Goal: Use online tool/utility: Utilize a website feature to perform a specific function

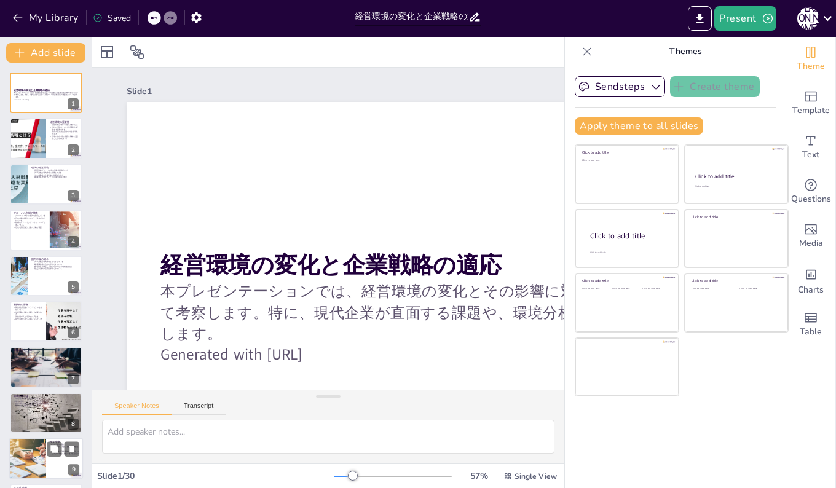
checkbox input "true"
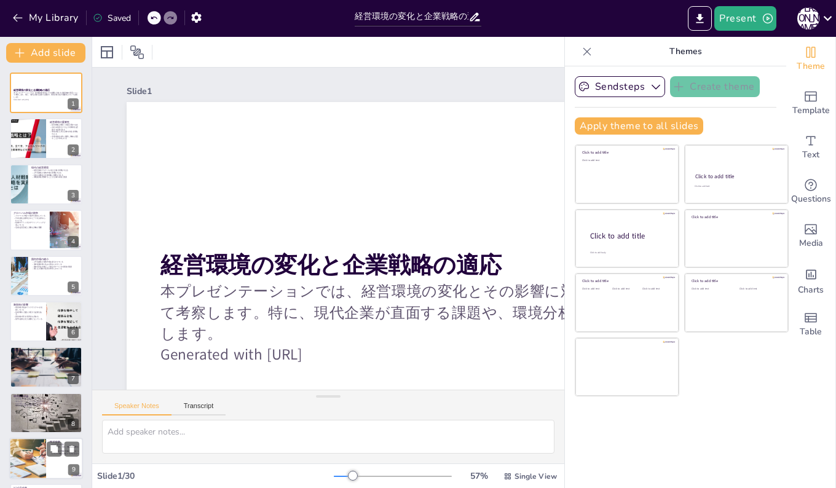
checkbox input "true"
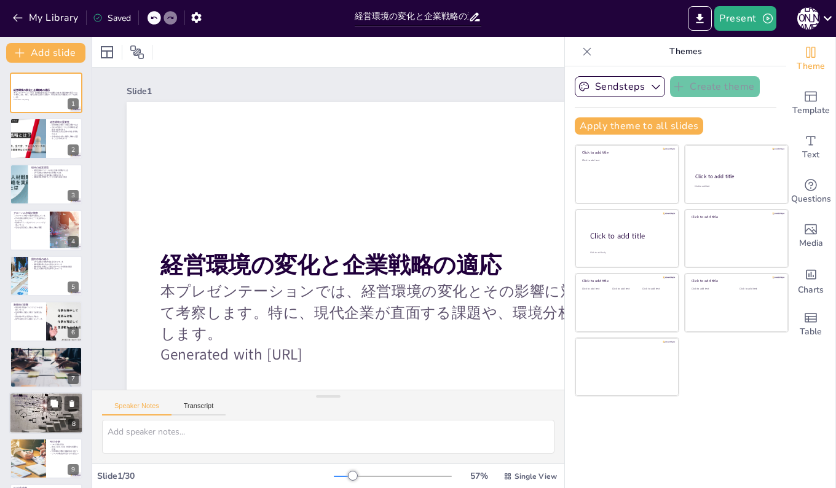
checkbox input "true"
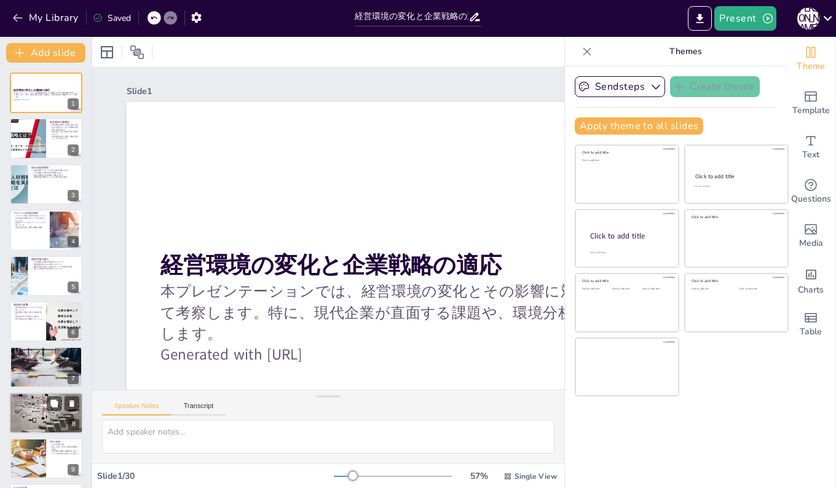
checkbox input "true"
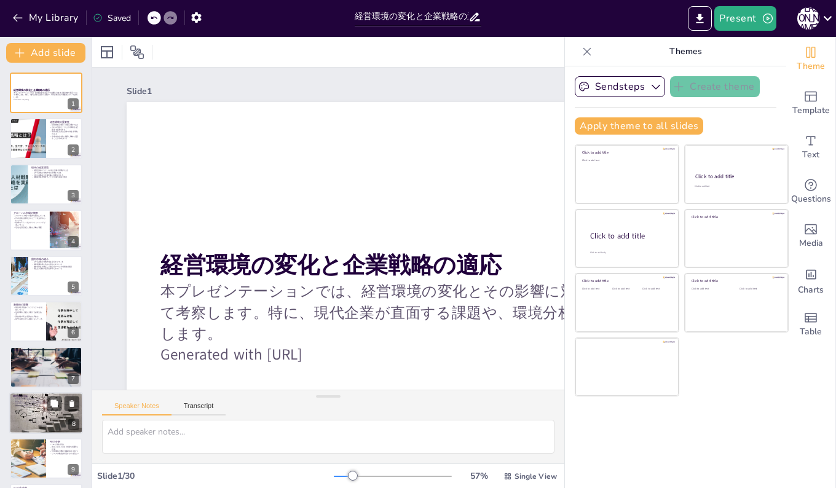
checkbox input "true"
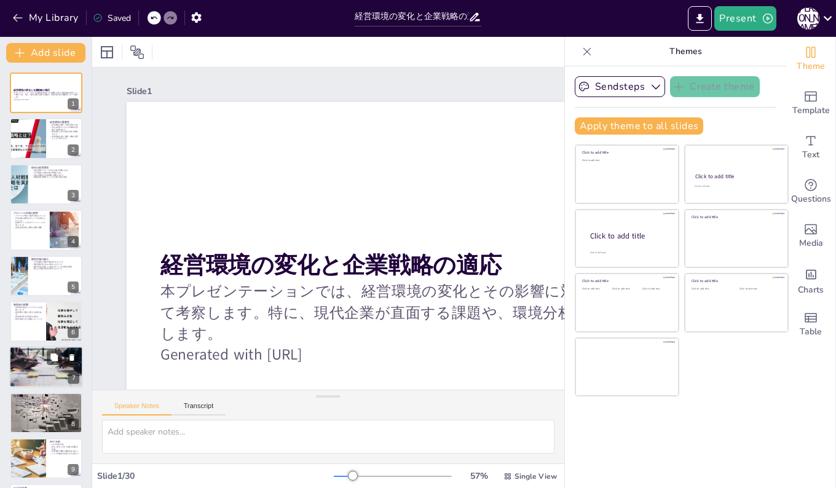
checkbox input "true"
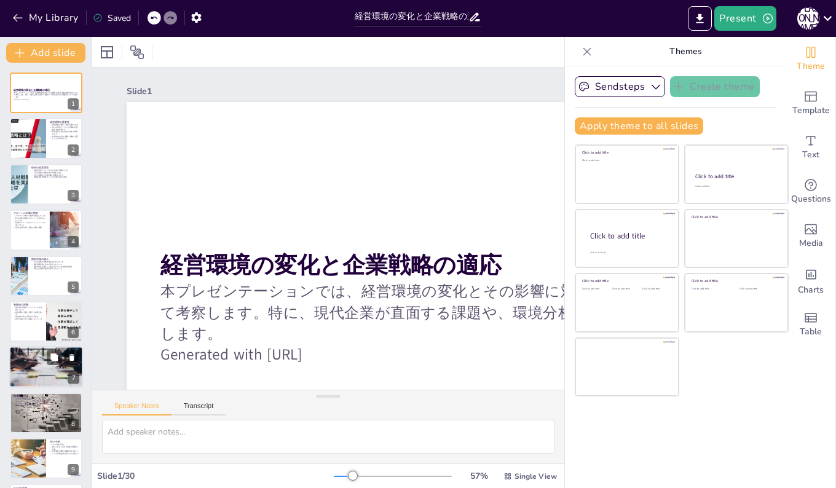
checkbox input "true"
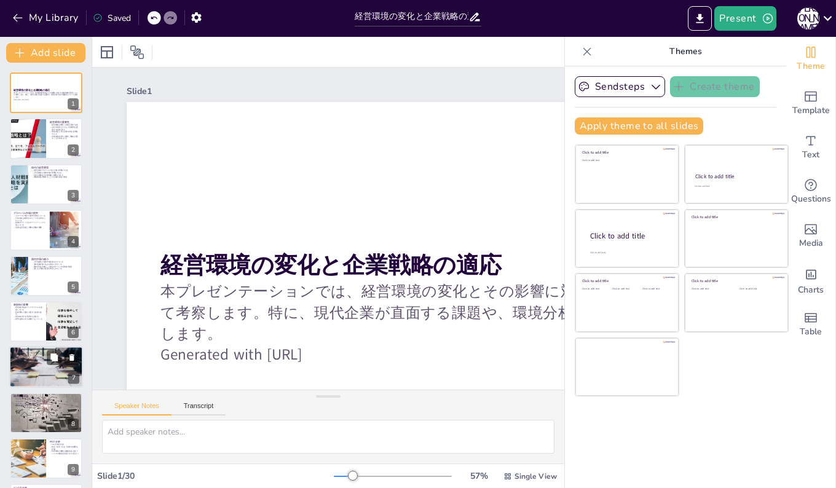
click at [39, 367] on div at bounding box center [46, 366] width 74 height 49
checkbox input "true"
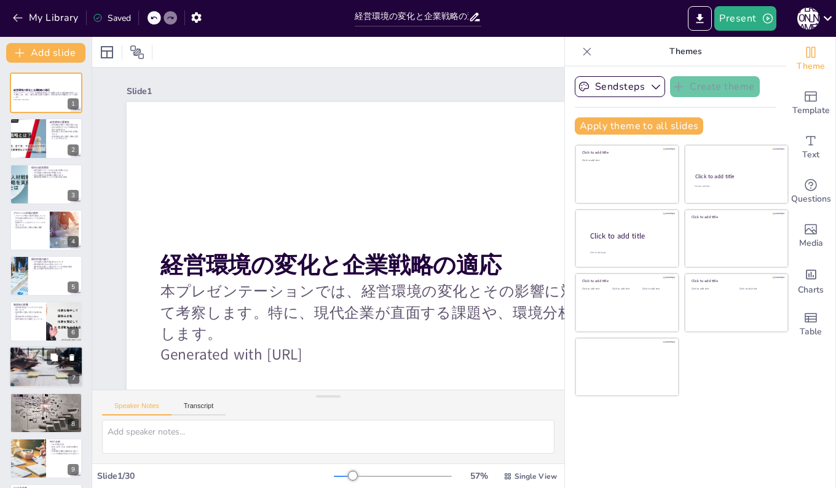
checkbox input "true"
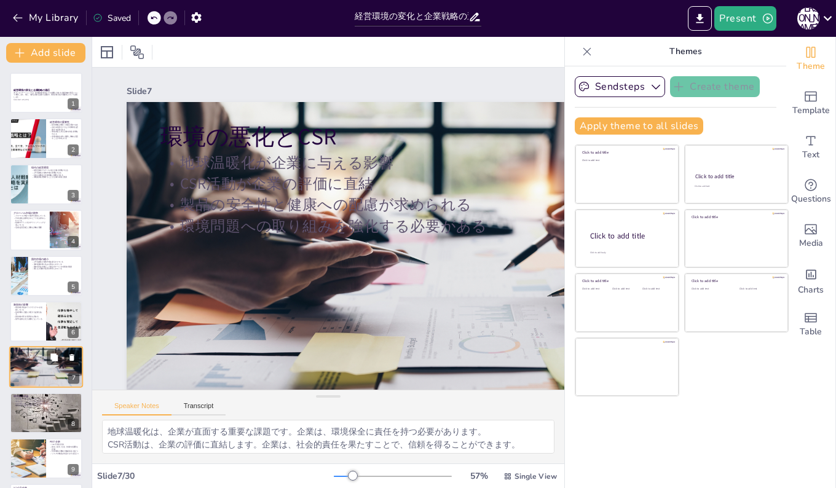
scroll to position [92, 0]
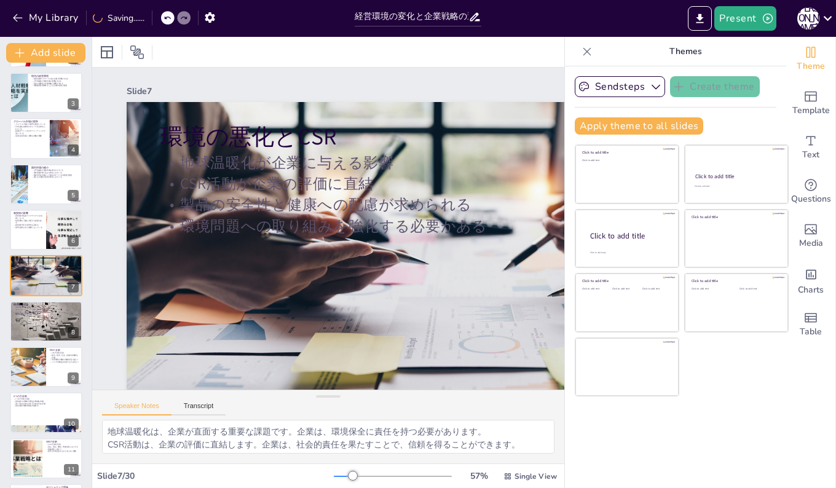
checkbox input "true"
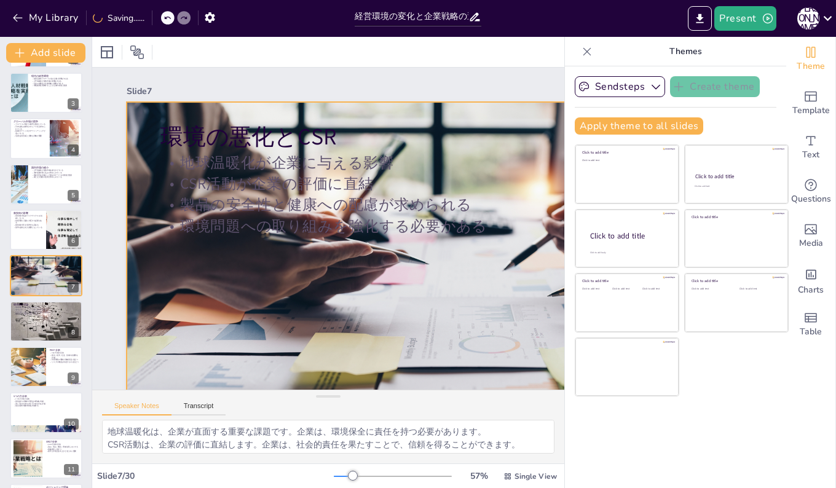
checkbox input "true"
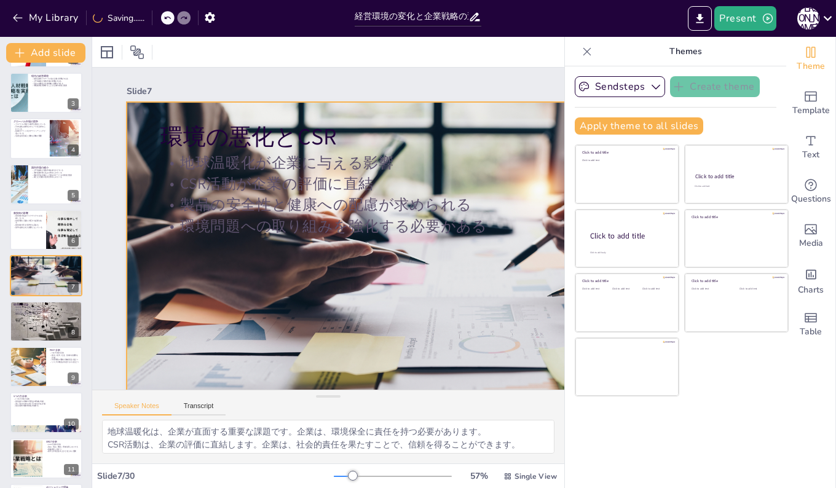
click at [280, 287] on div at bounding box center [465, 293] width 677 height 452
checkbox input "true"
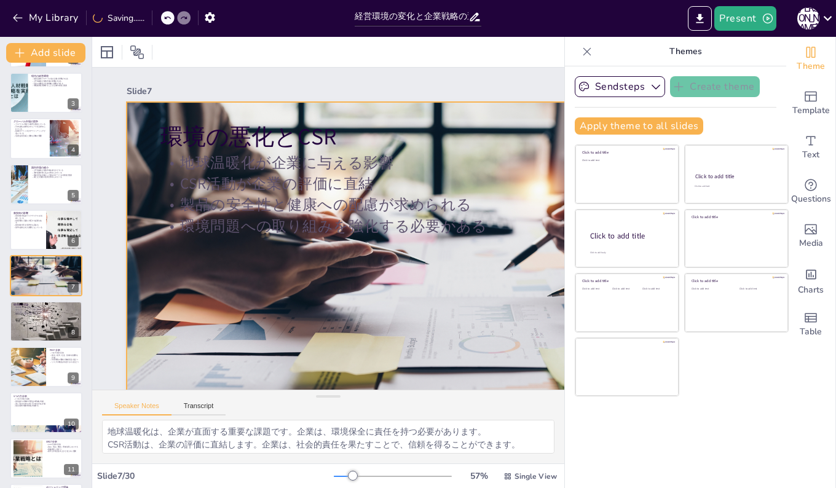
checkbox input "true"
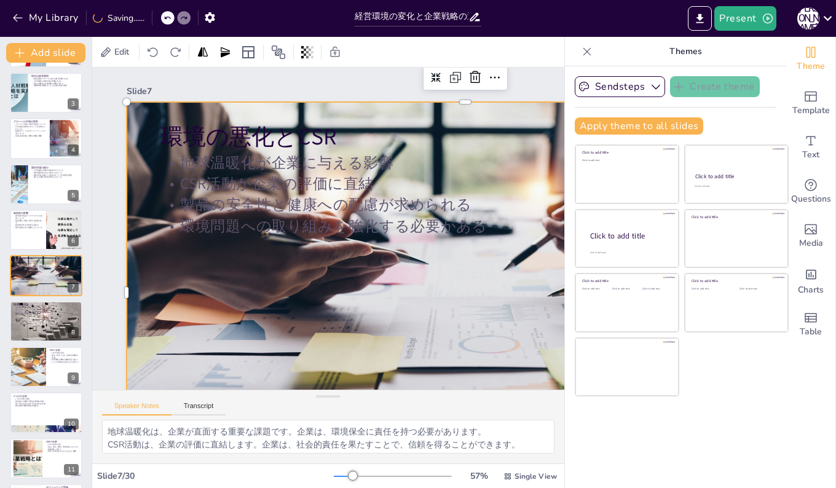
checkbox input "true"
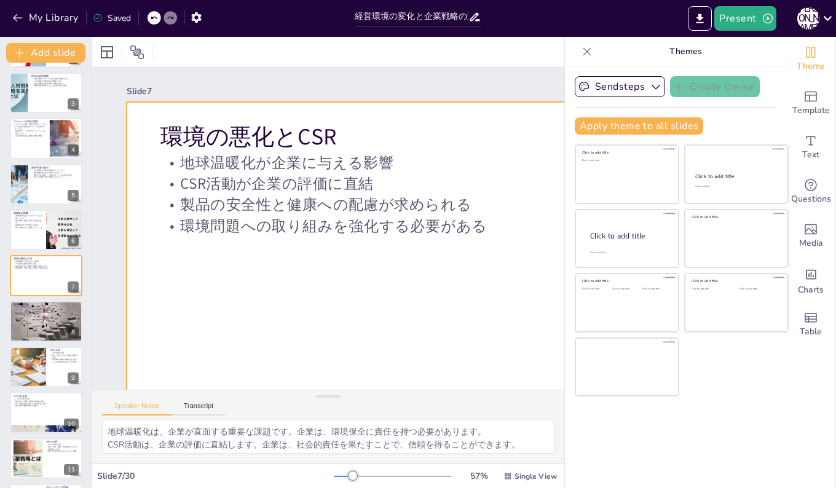
checkbox input "true"
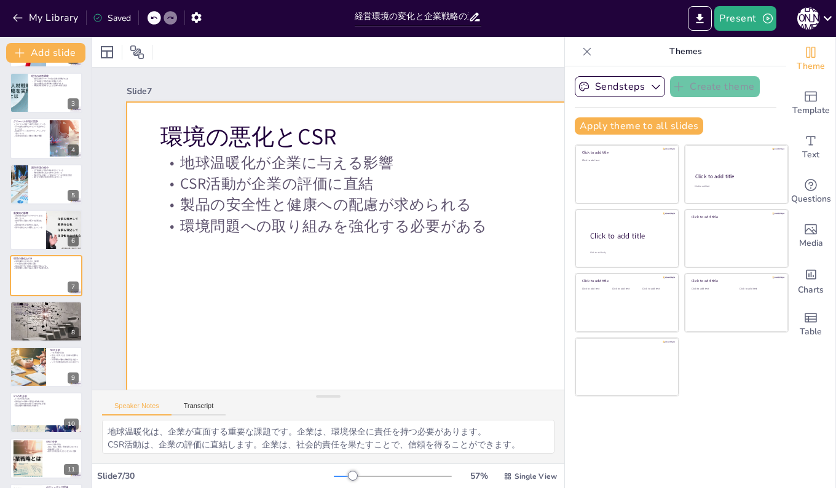
checkbox input "true"
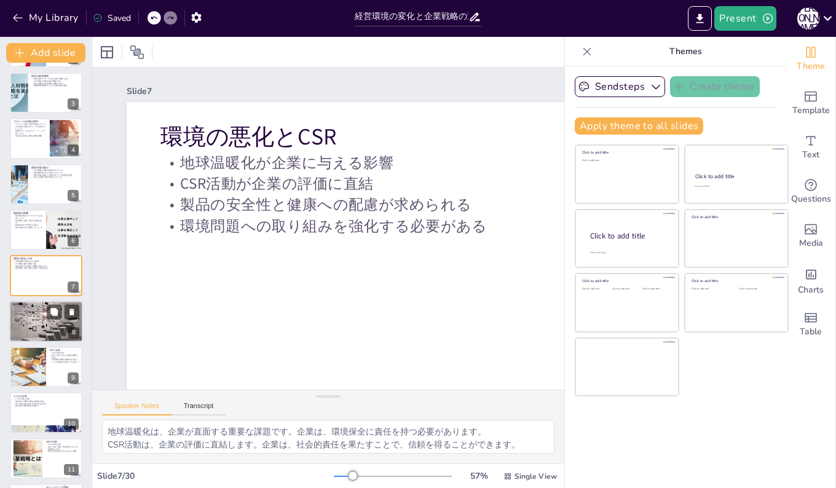
checkbox input "true"
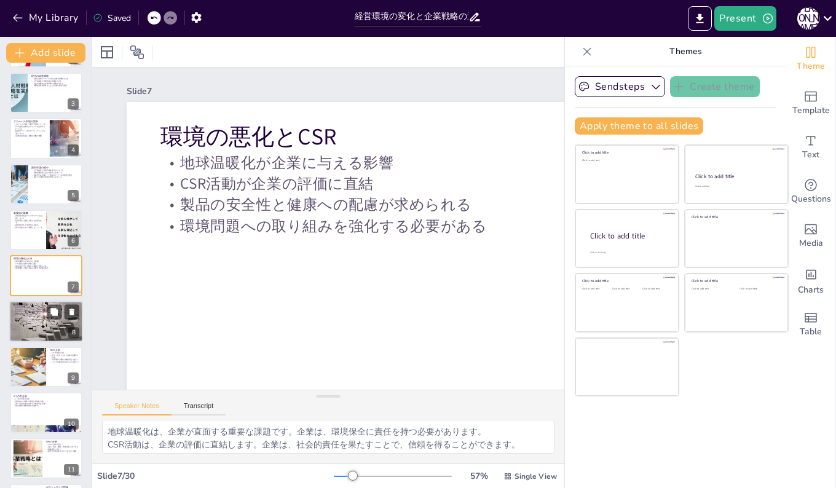
checkbox input "true"
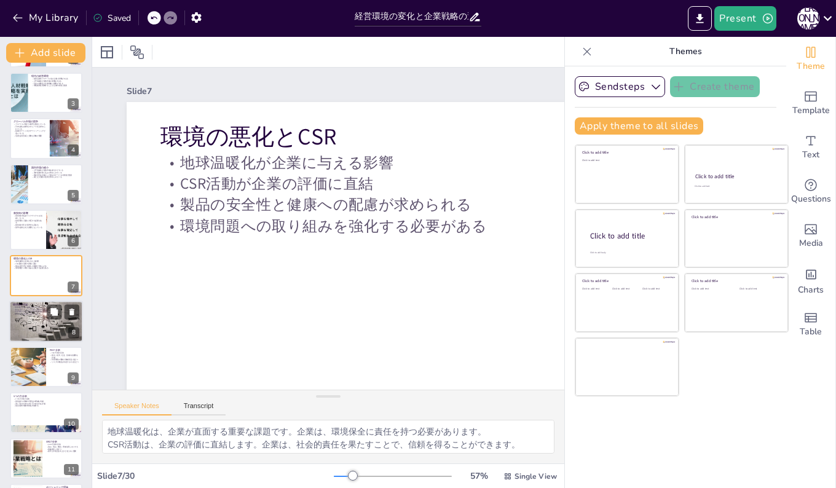
checkbox input "true"
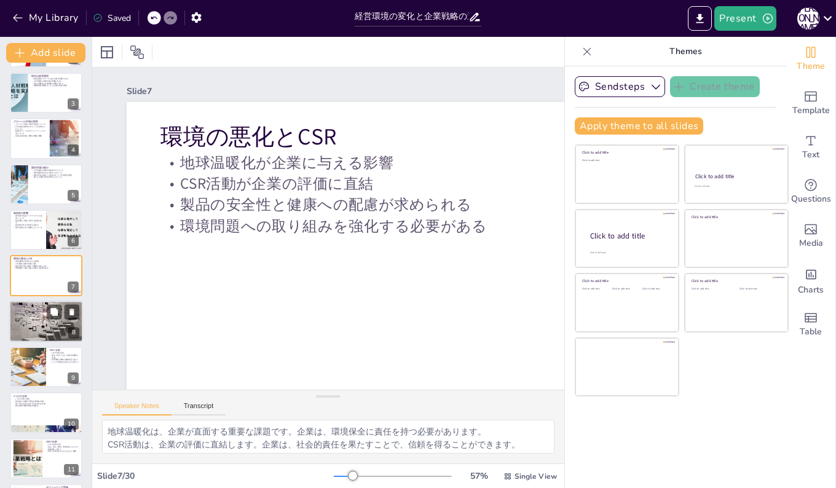
checkbox input "true"
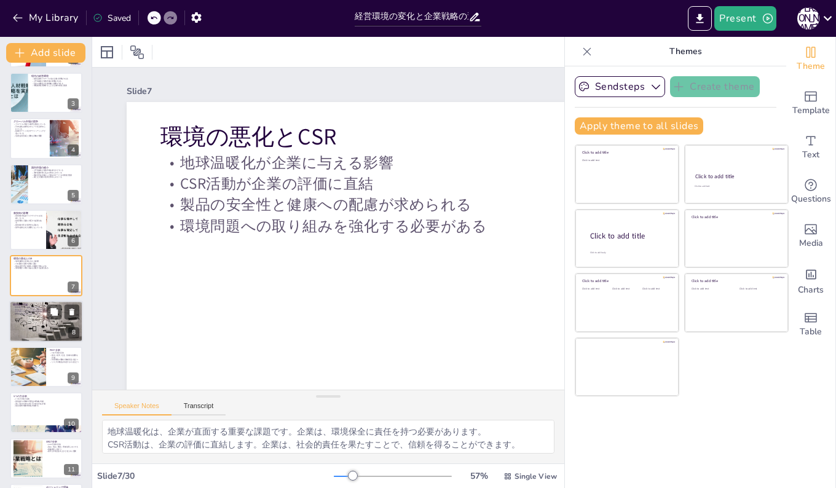
click at [34, 313] on p "競争の中で優位性を保つために" at bounding box center [46, 314] width 66 height 2
checkbox input "true"
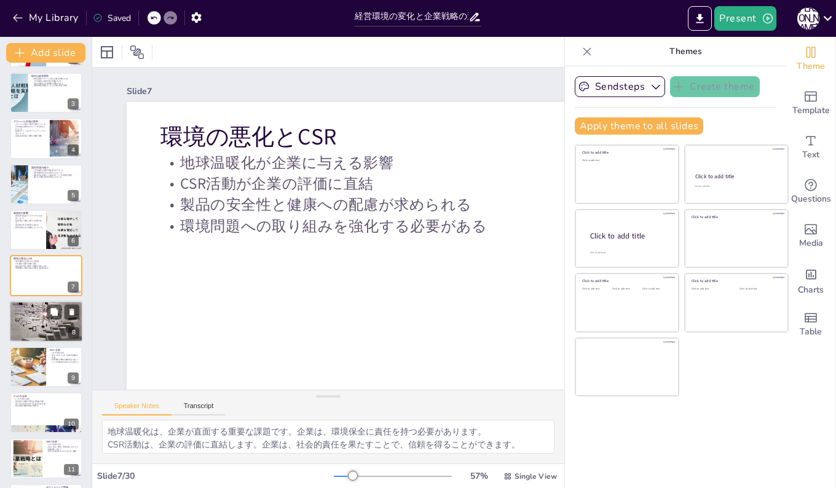
checkbox input "true"
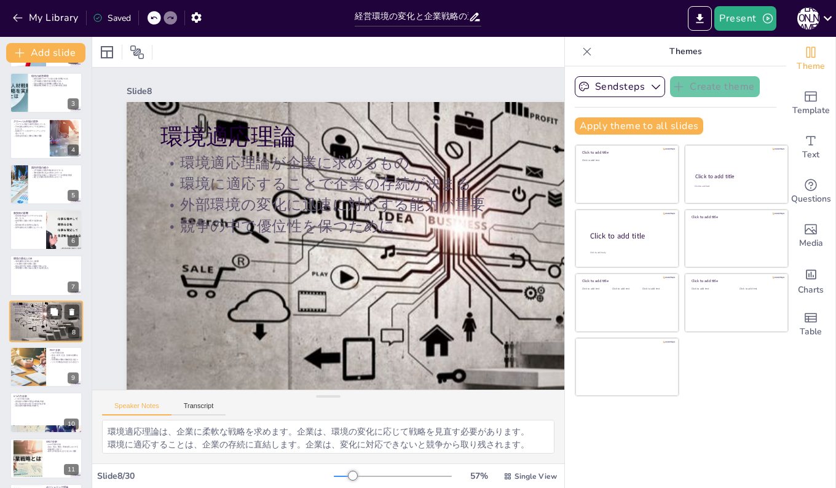
scroll to position [138, 0]
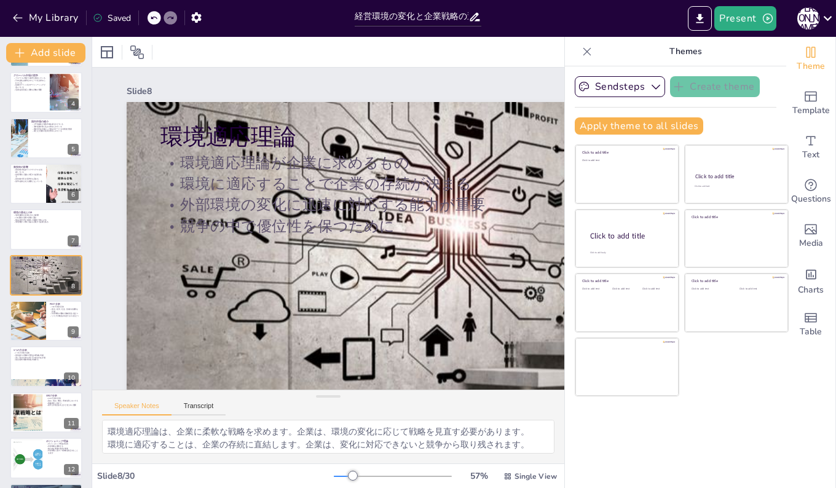
checkbox input "true"
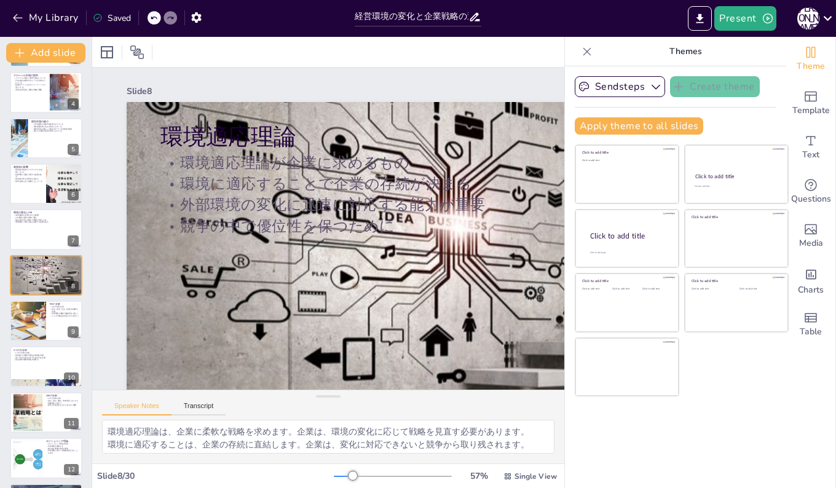
checkbox input "true"
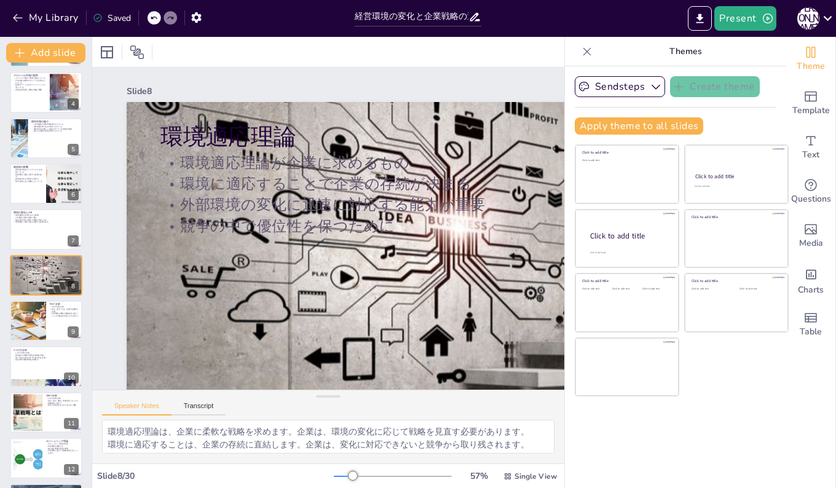
checkbox input "true"
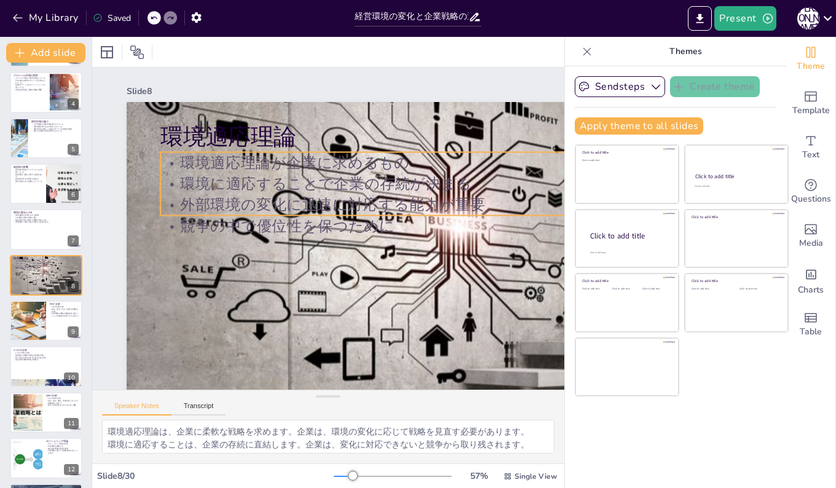
checkbox input "true"
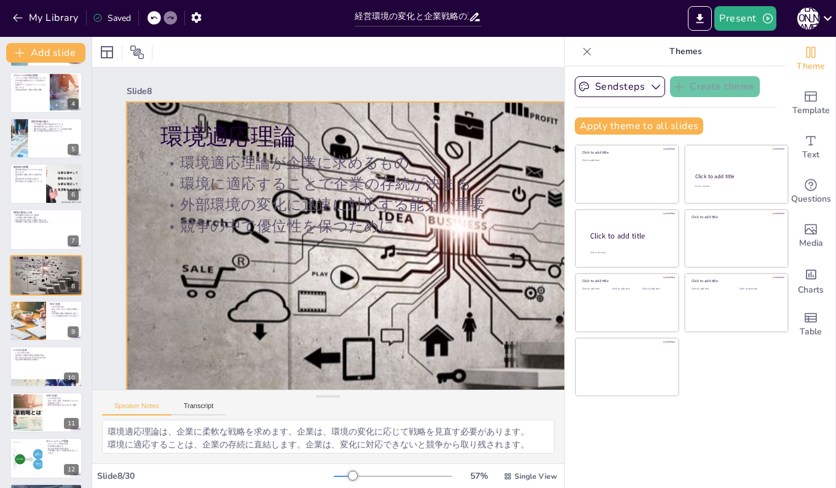
click at [273, 304] on div at bounding box center [465, 292] width 677 height 406
checkbox input "true"
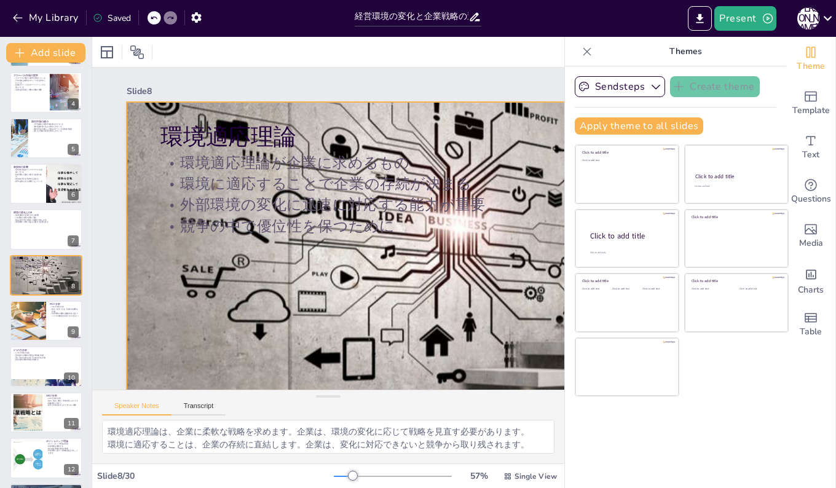
checkbox input "true"
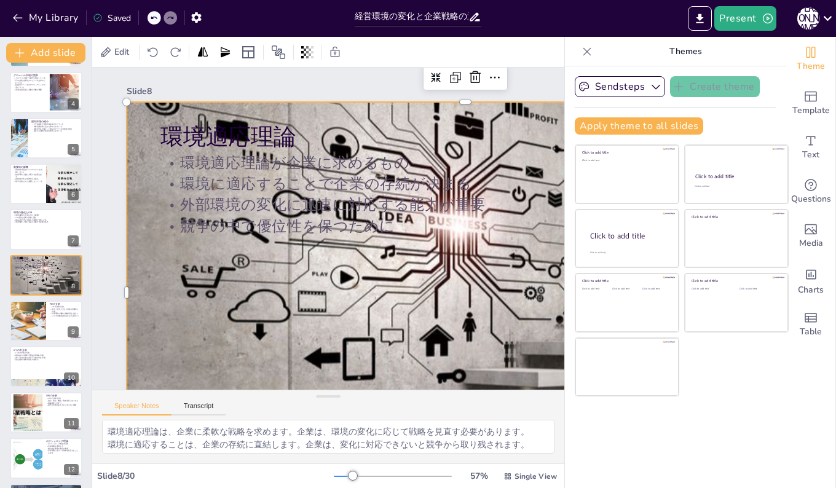
checkbox input "true"
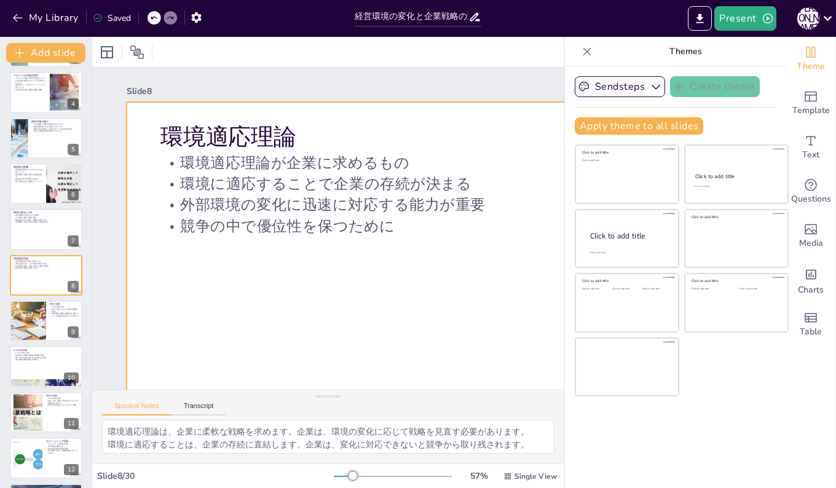
checkbox input "true"
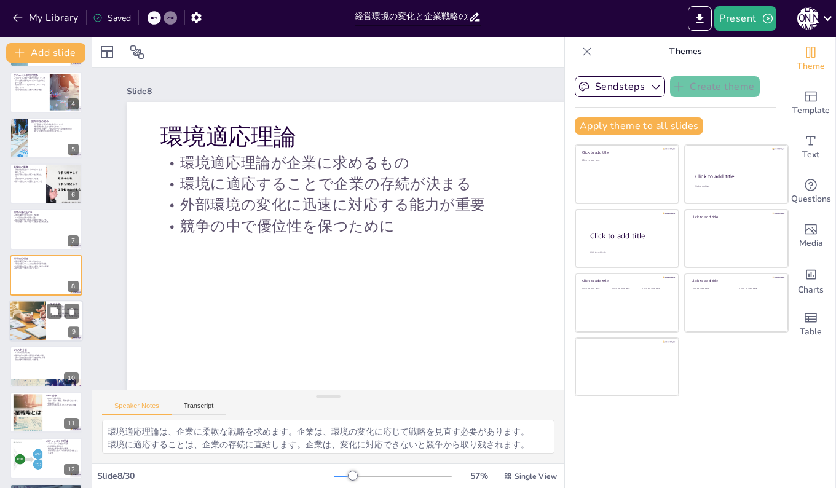
checkbox input "true"
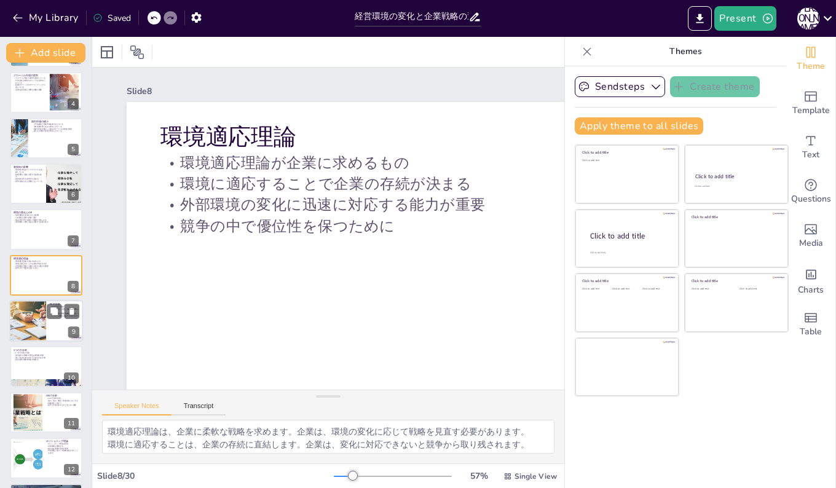
click at [47, 322] on div at bounding box center [46, 321] width 74 height 42
checkbox input "true"
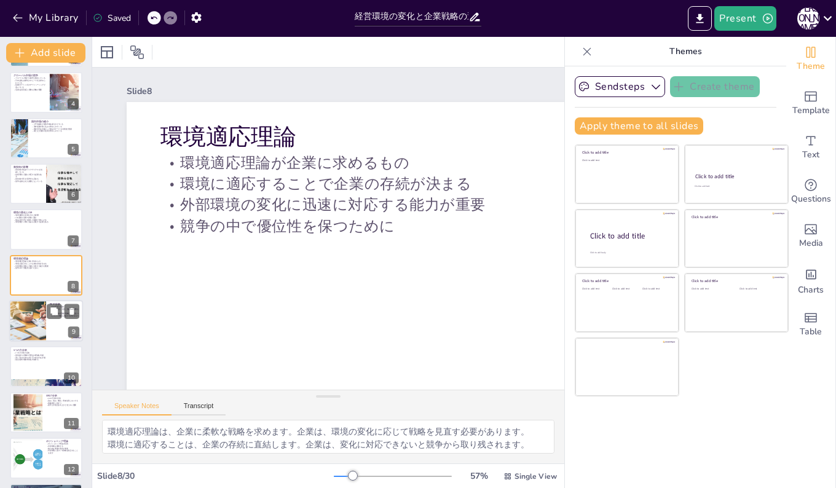
checkbox input "true"
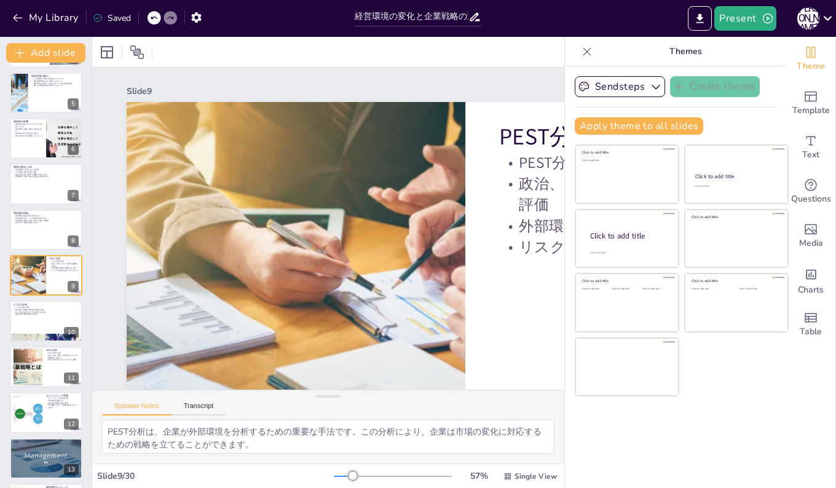
checkbox input "true"
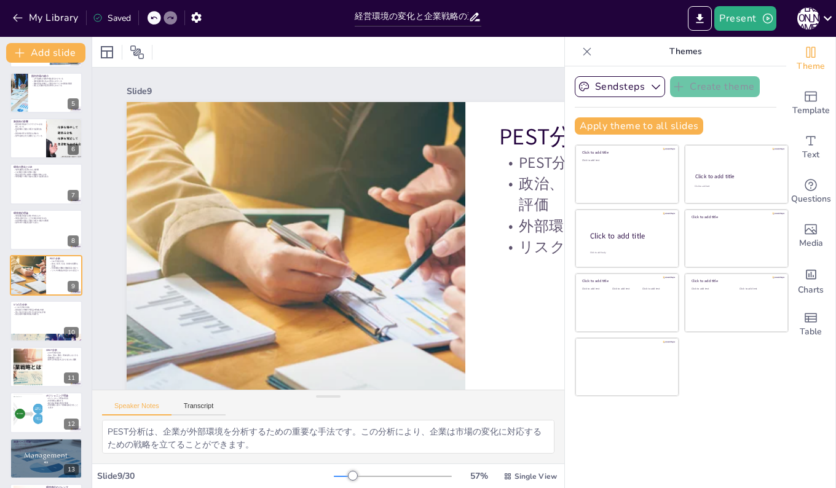
checkbox input "true"
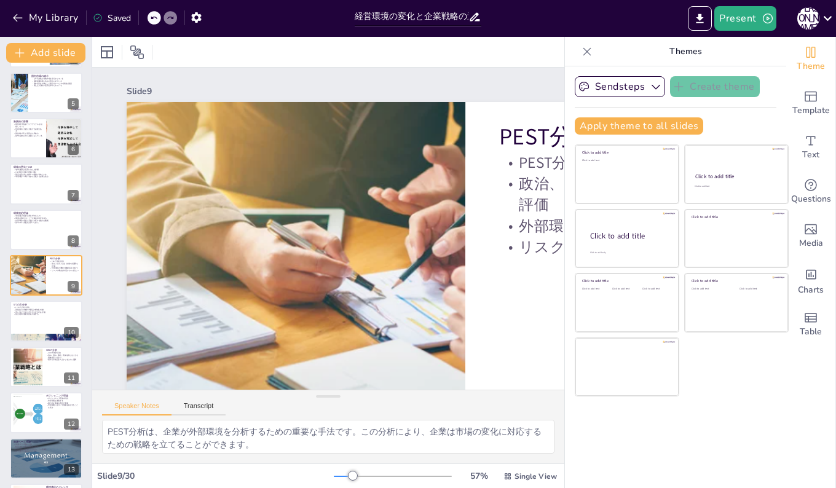
checkbox input "true"
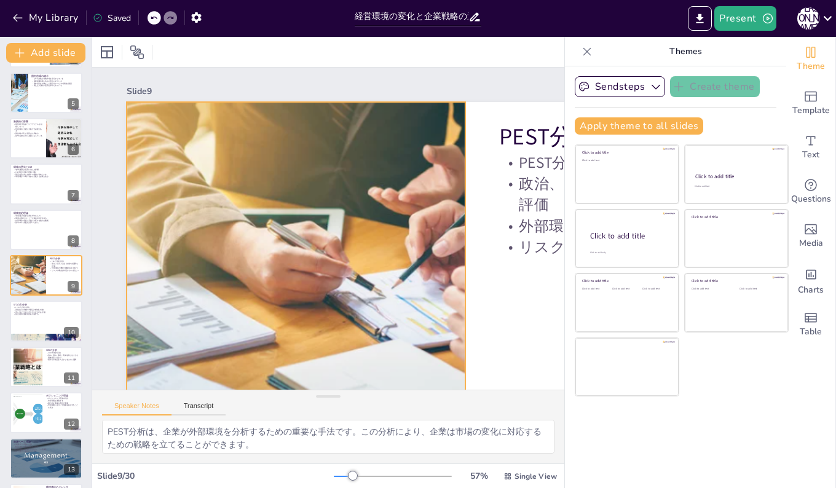
checkbox input "true"
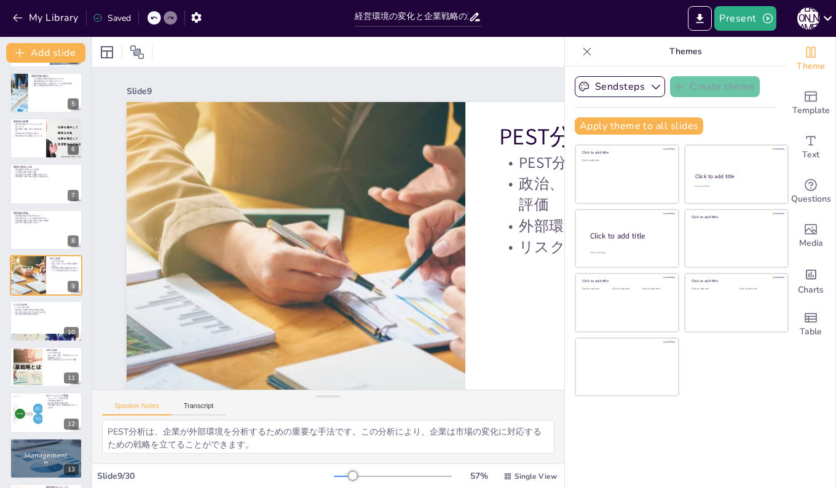
checkbox input "true"
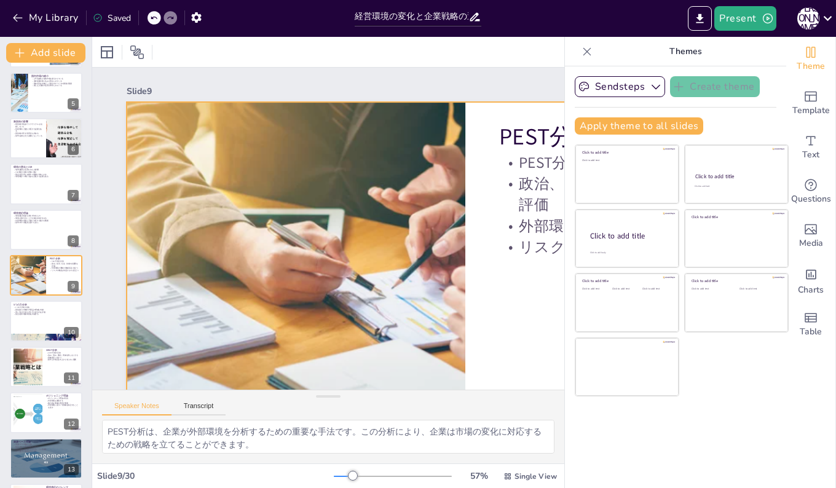
checkbox input "true"
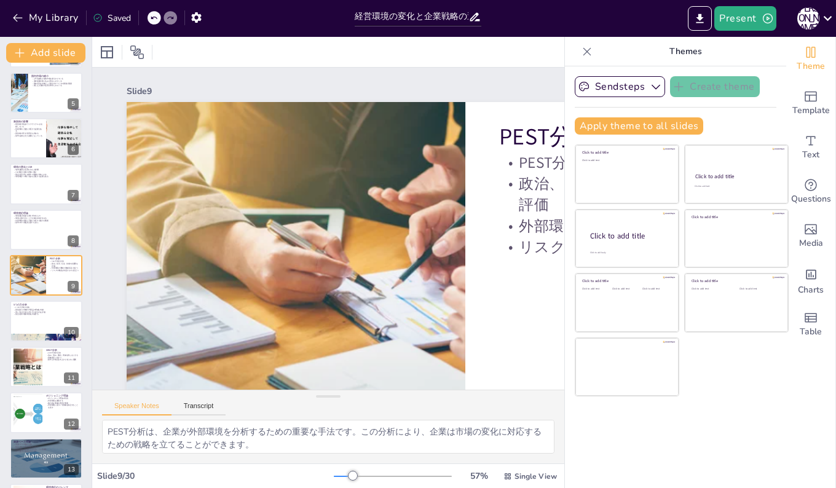
checkbox input "true"
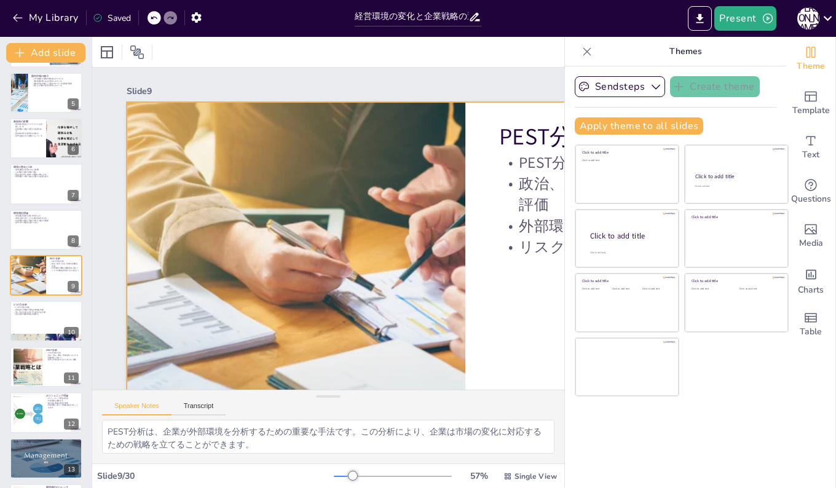
checkbox input "true"
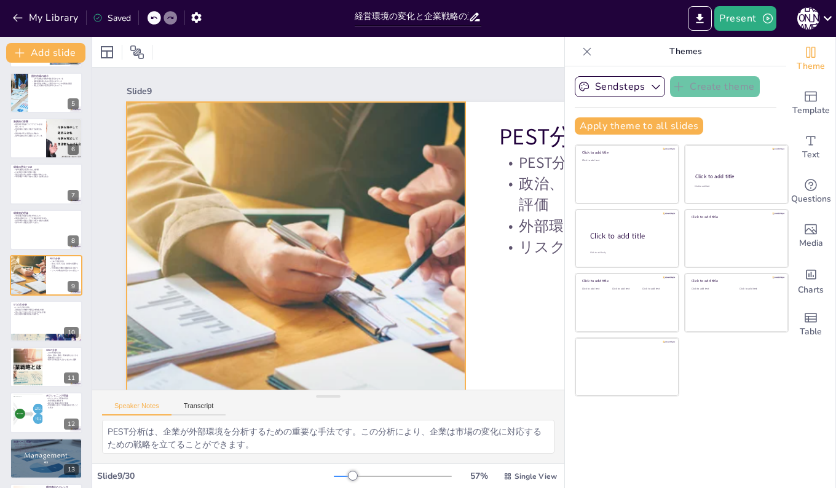
checkbox input "true"
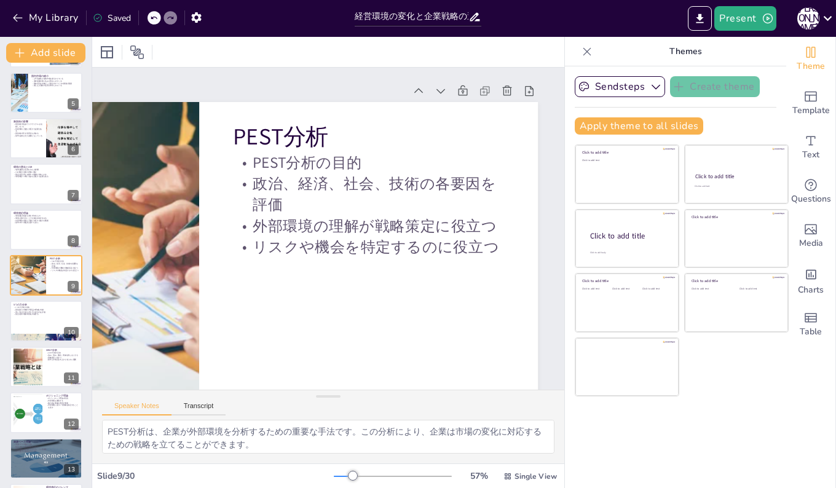
scroll to position [0, 293]
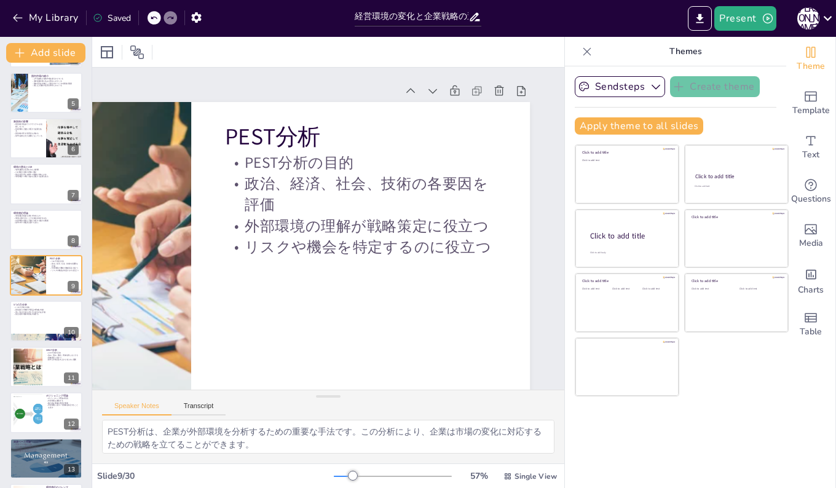
checkbox input "true"
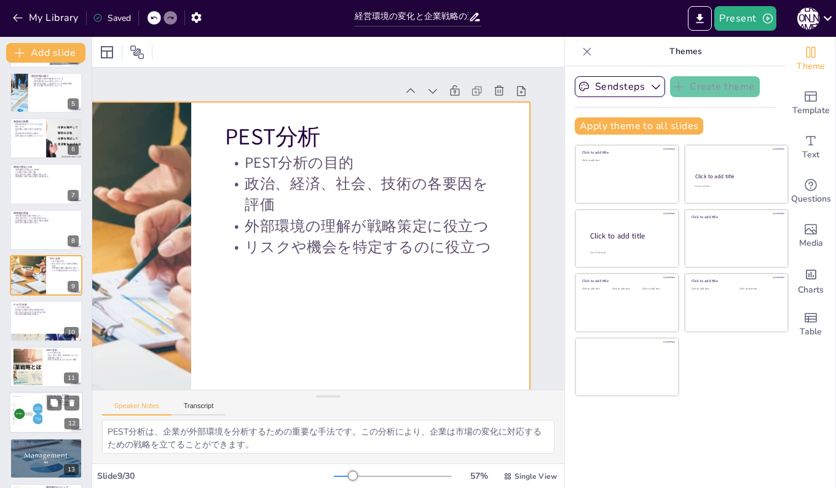
checkbox input "true"
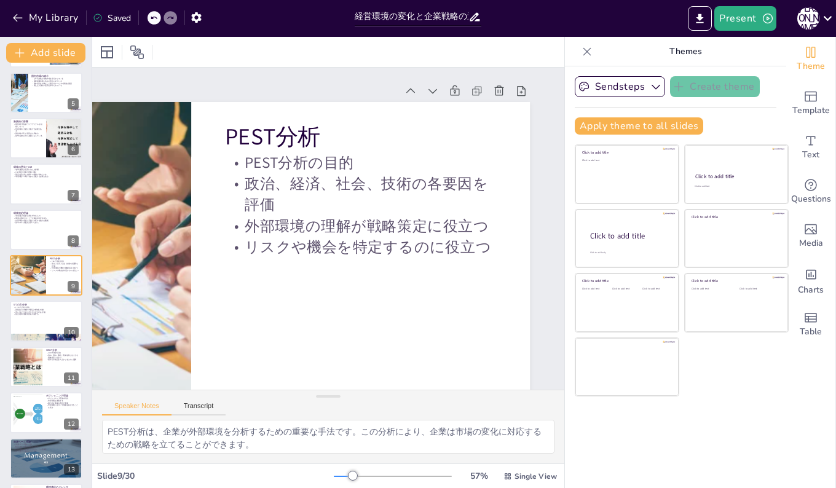
checkbox input "true"
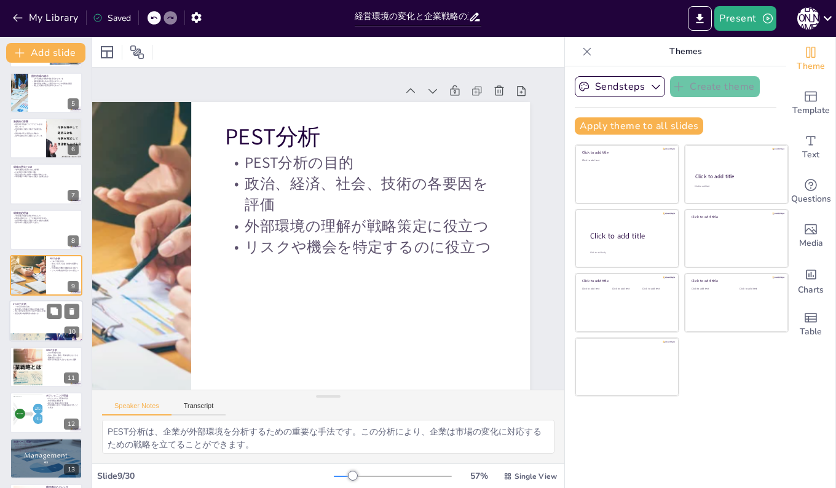
click at [25, 318] on div at bounding box center [46, 321] width 74 height 42
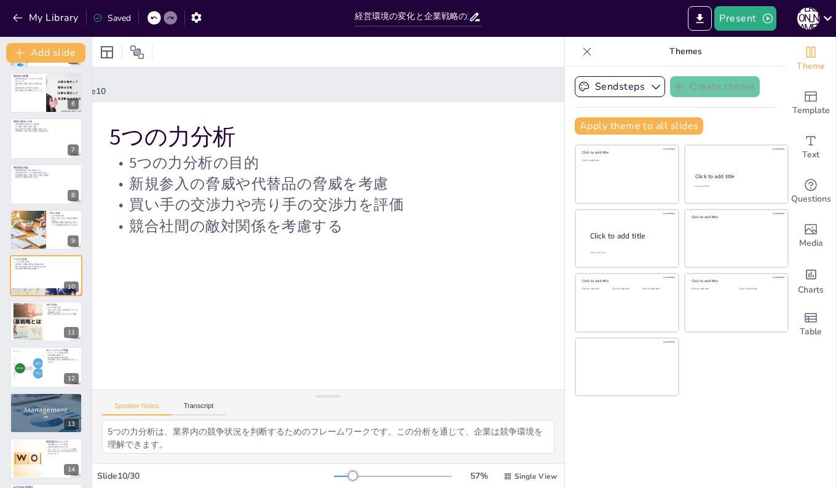
scroll to position [0, 0]
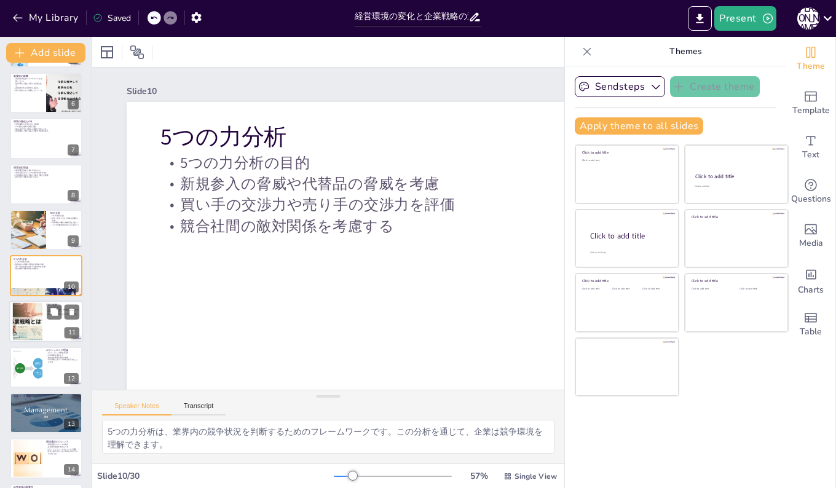
click at [42, 316] on div at bounding box center [46, 321] width 74 height 42
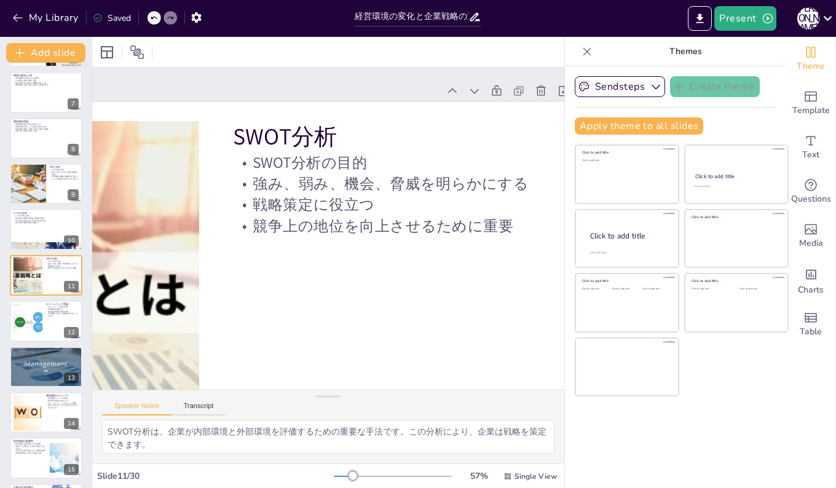
scroll to position [0, 262]
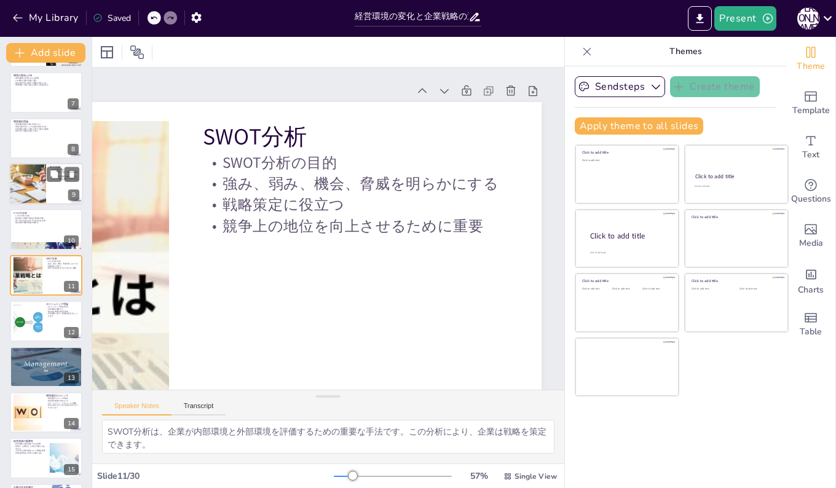
click at [33, 184] on div at bounding box center [28, 184] width 74 height 42
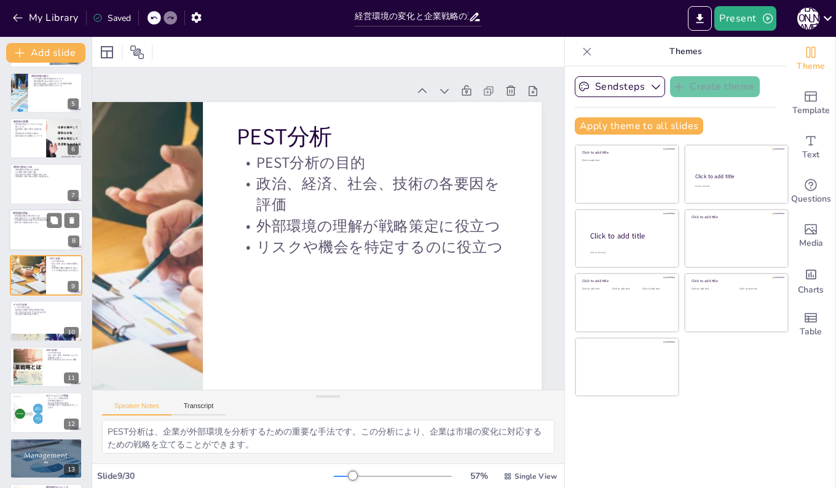
click at [22, 235] on div at bounding box center [46, 230] width 74 height 42
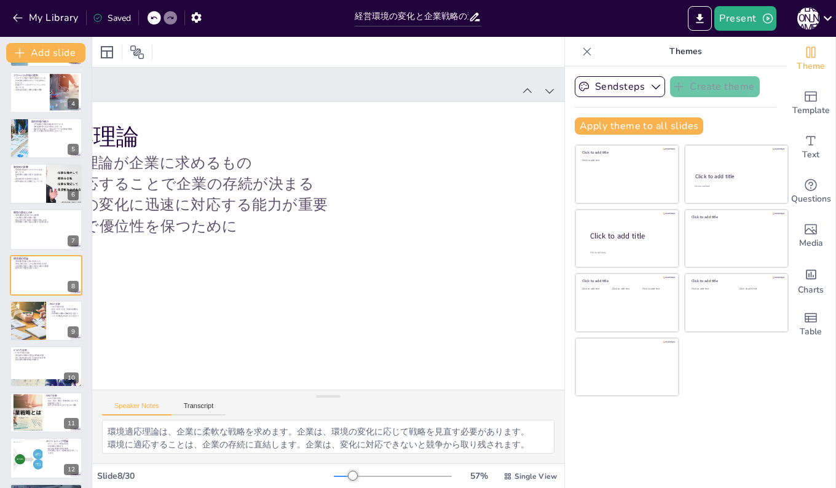
scroll to position [0, 0]
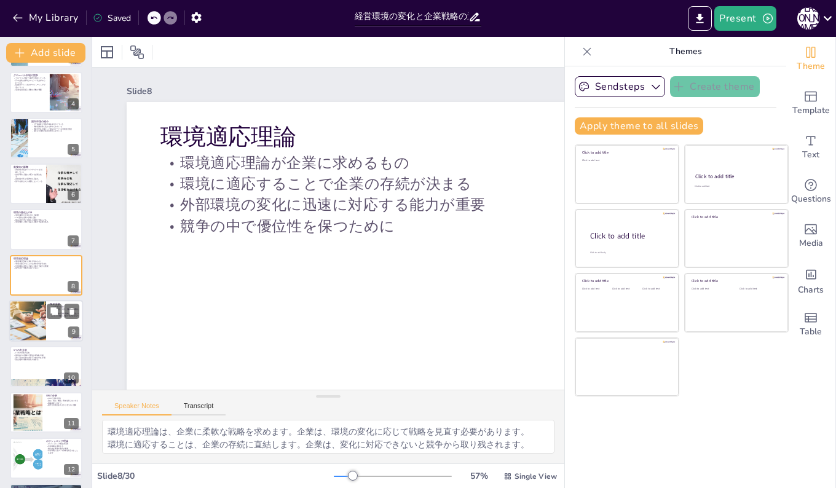
click at [18, 319] on div at bounding box center [28, 321] width 74 height 42
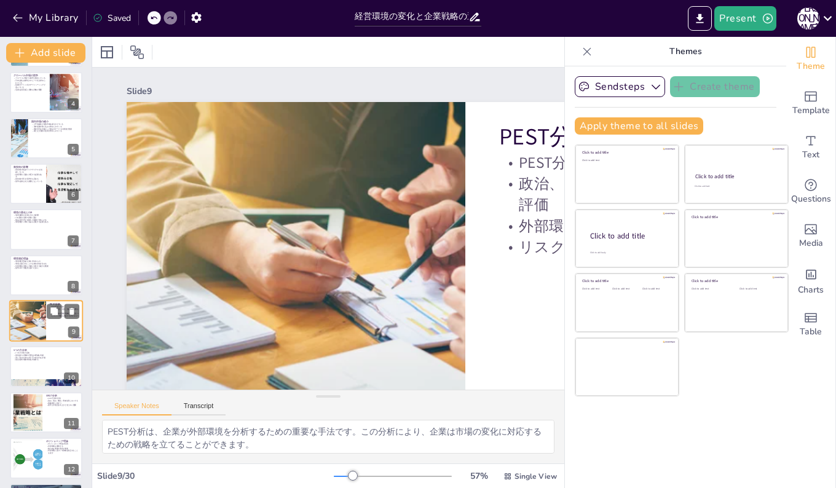
scroll to position [183, 0]
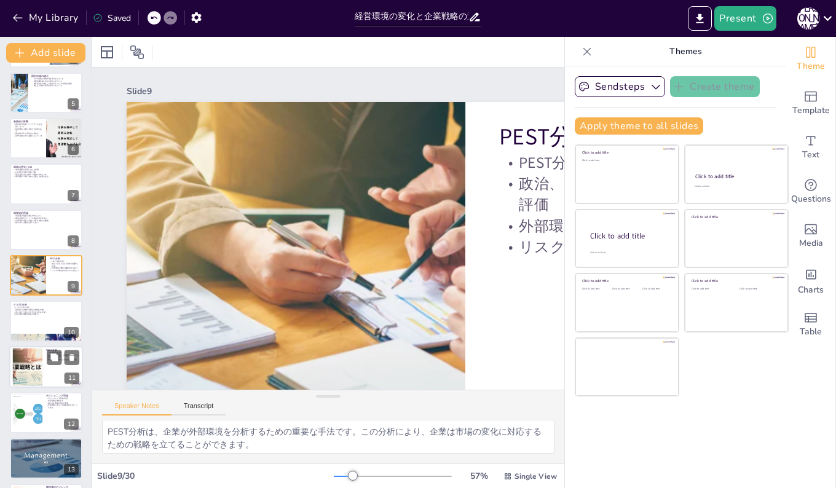
click at [29, 362] on div at bounding box center [27, 366] width 65 height 37
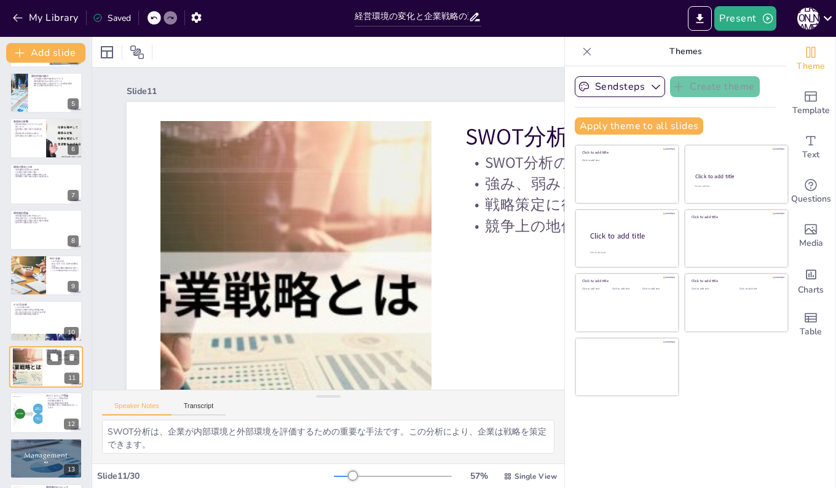
scroll to position [275, 0]
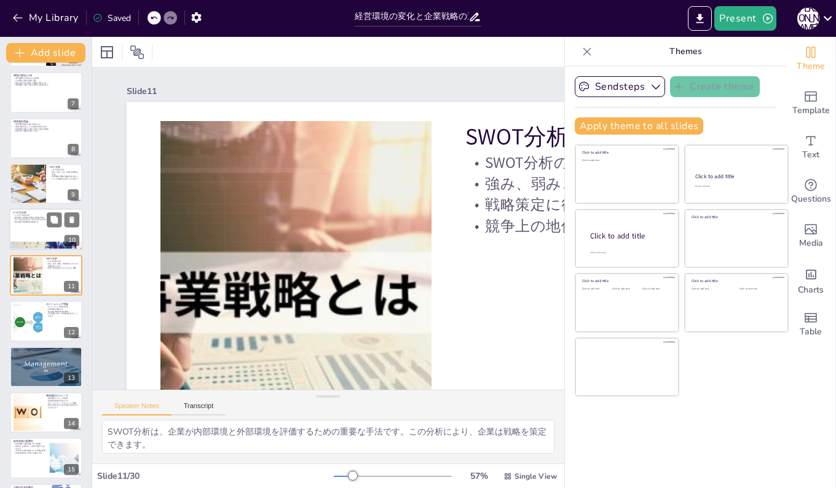
click at [31, 221] on p "競合社間の敵対関係を考慮する" at bounding box center [46, 222] width 66 height 2
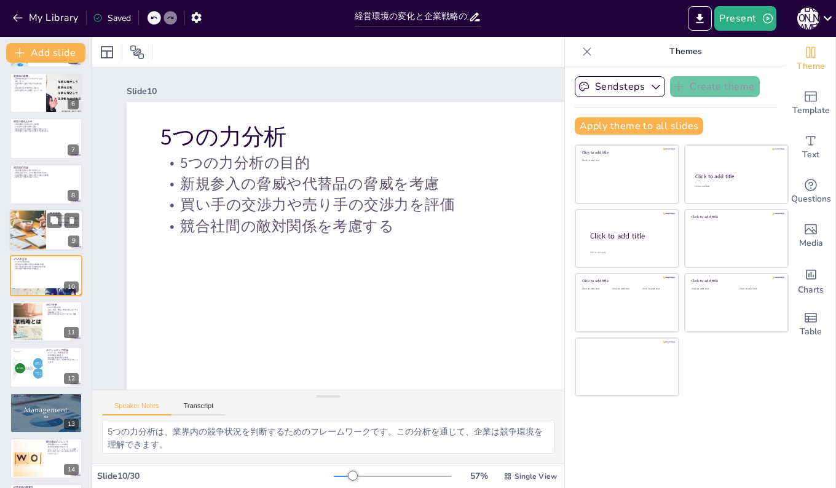
click at [24, 215] on div at bounding box center [28, 230] width 74 height 42
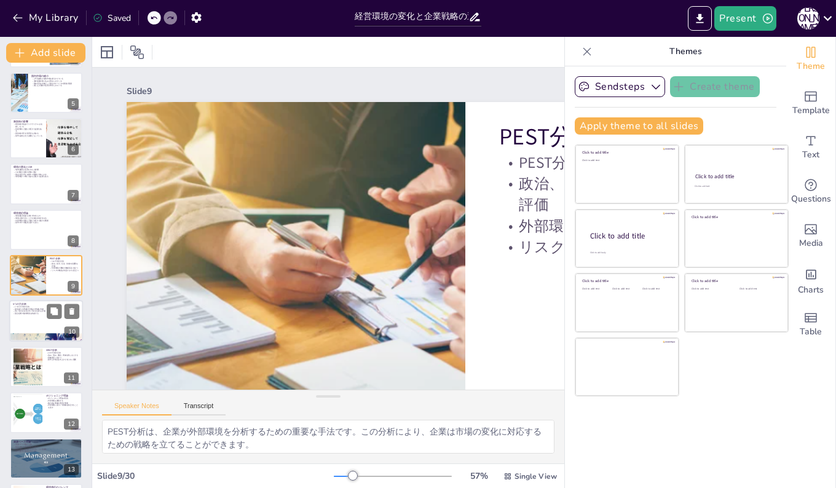
click at [29, 320] on div at bounding box center [46, 321] width 74 height 42
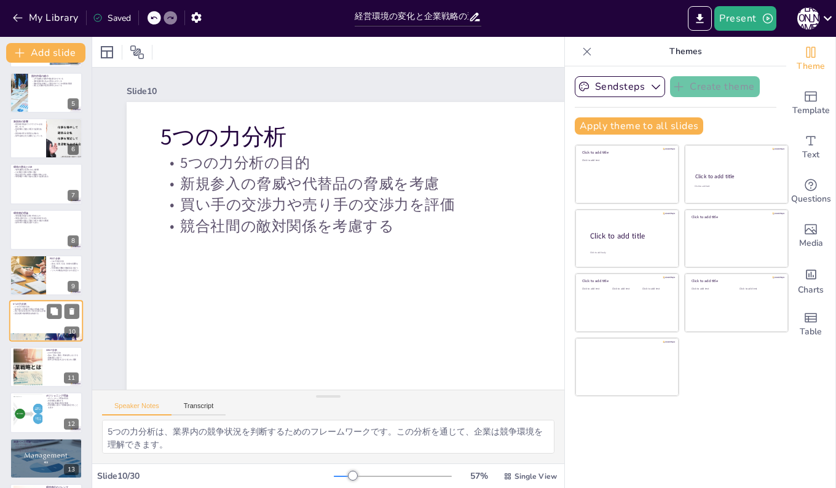
scroll to position [229, 0]
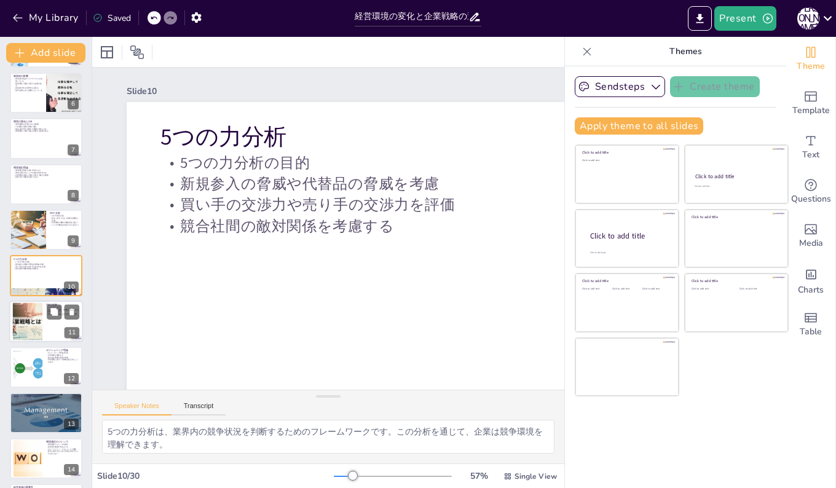
click at [26, 316] on div at bounding box center [27, 320] width 65 height 37
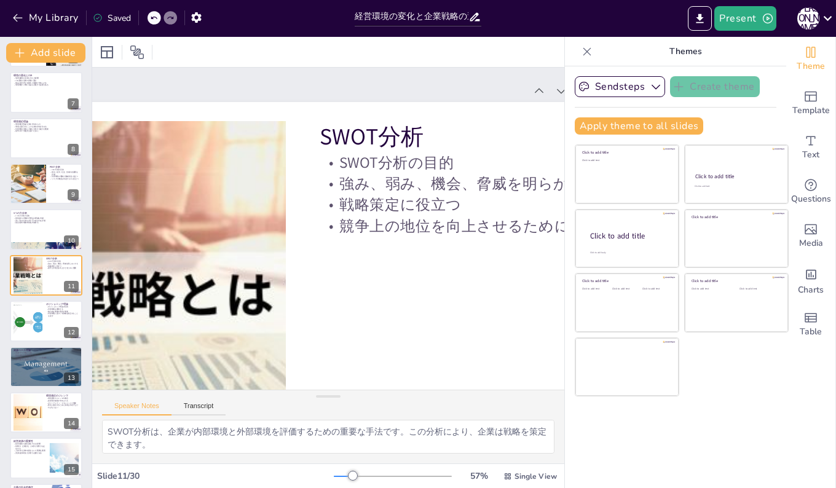
scroll to position [0, 161]
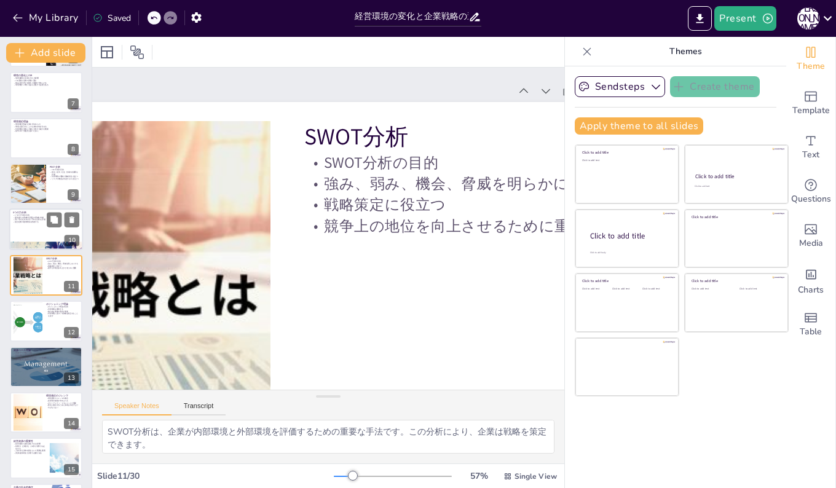
click at [28, 213] on p "5つの力分析" at bounding box center [46, 213] width 66 height 4
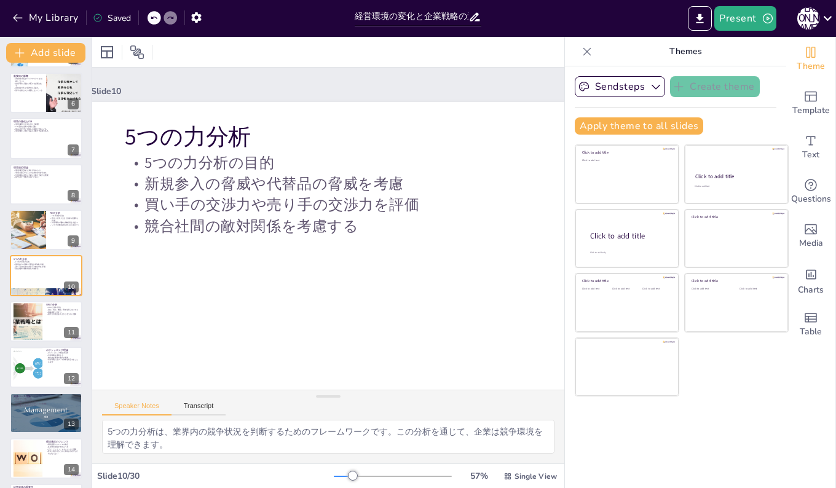
scroll to position [0, 1]
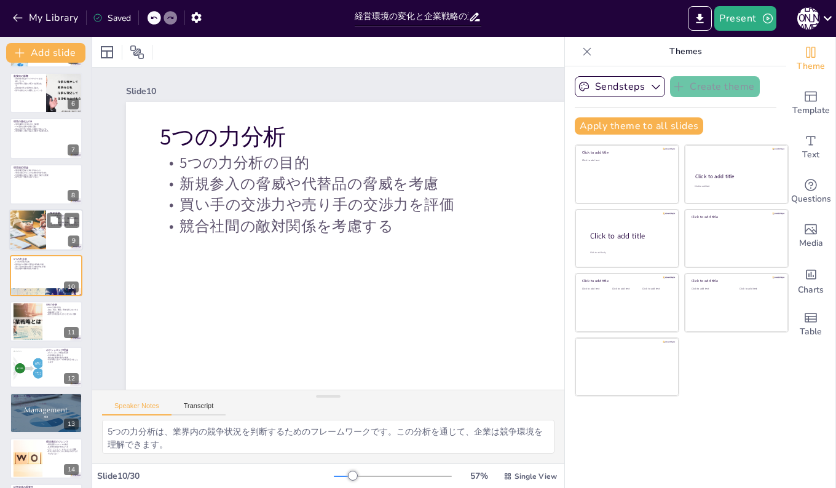
click at [35, 217] on div at bounding box center [28, 230] width 74 height 42
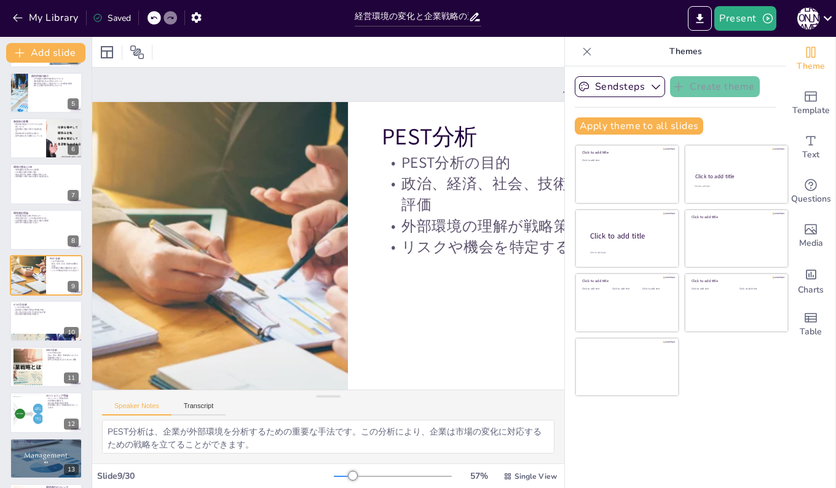
scroll to position [0, 119]
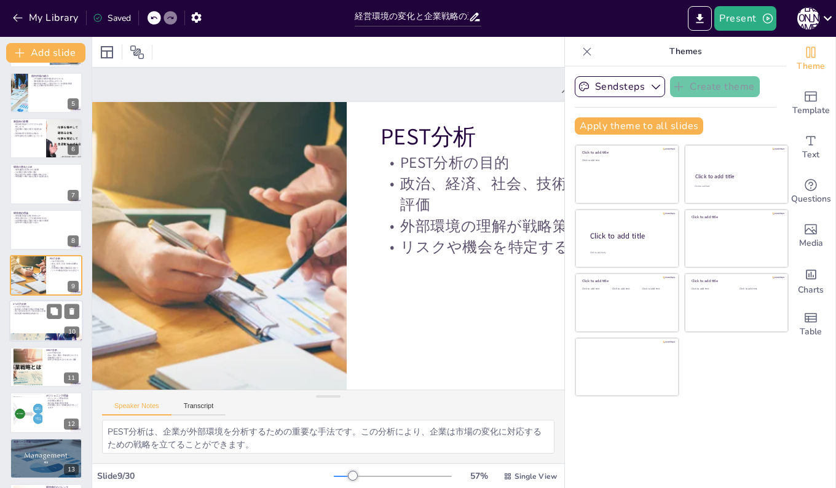
click at [21, 311] on p "買い手の交渉力や売り手の交渉力を評価" at bounding box center [46, 311] width 66 height 2
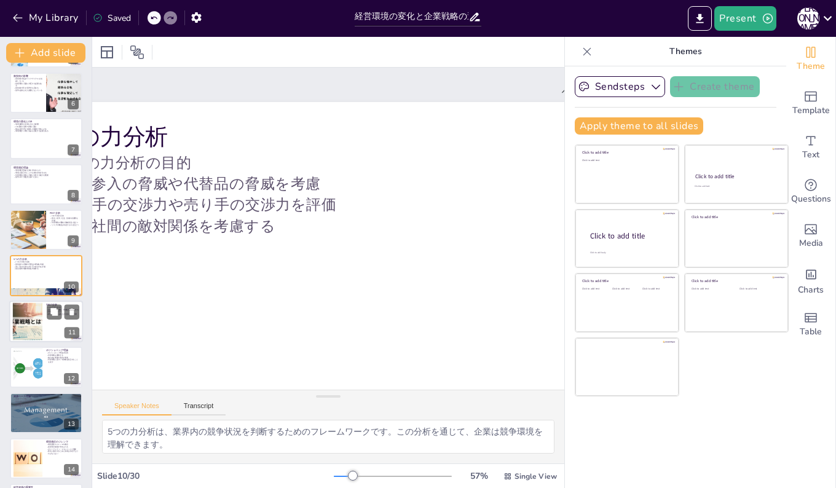
click at [33, 323] on div at bounding box center [27, 320] width 65 height 37
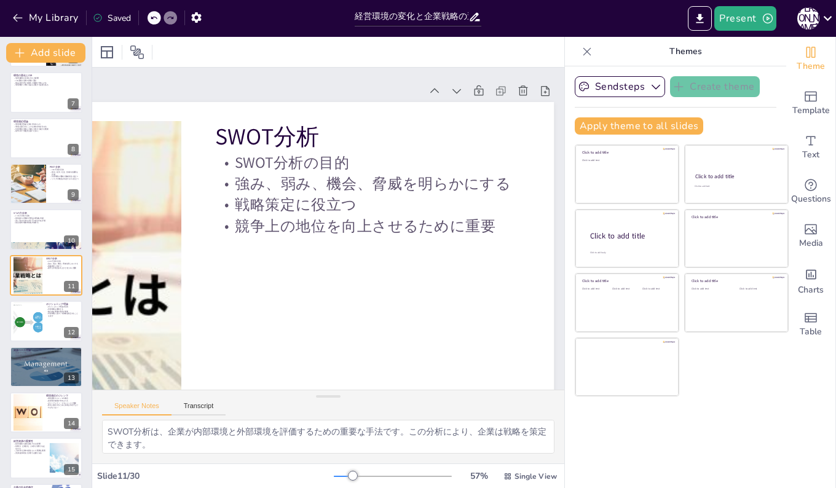
scroll to position [0, 265]
